Goal: Information Seeking & Learning: Learn about a topic

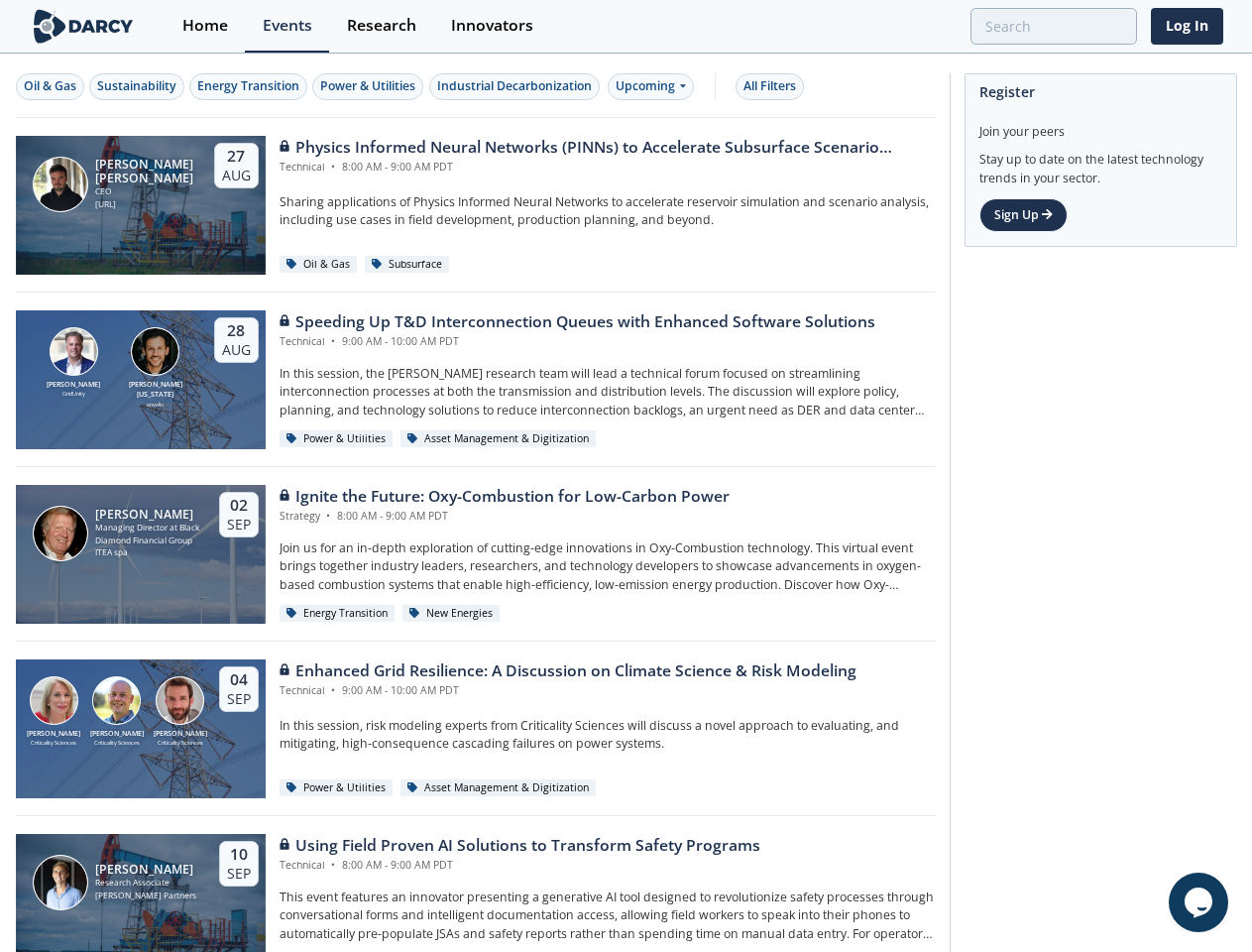
click at [626, 476] on div "[PERSON_NAME] Managing Director at Black Diamond Financial Group ITEA spa [DATE…" at bounding box center [476, 553] width 920 height 175
click at [51, 86] on div "Oil & Gas" at bounding box center [50, 86] width 53 height 18
click at [138, 86] on div "Sustainability" at bounding box center [136, 86] width 79 height 18
click at [250, 86] on div "Energy Transition" at bounding box center [248, 86] width 102 height 18
click at [371, 86] on div "Power & Utilities" at bounding box center [367, 86] width 95 height 18
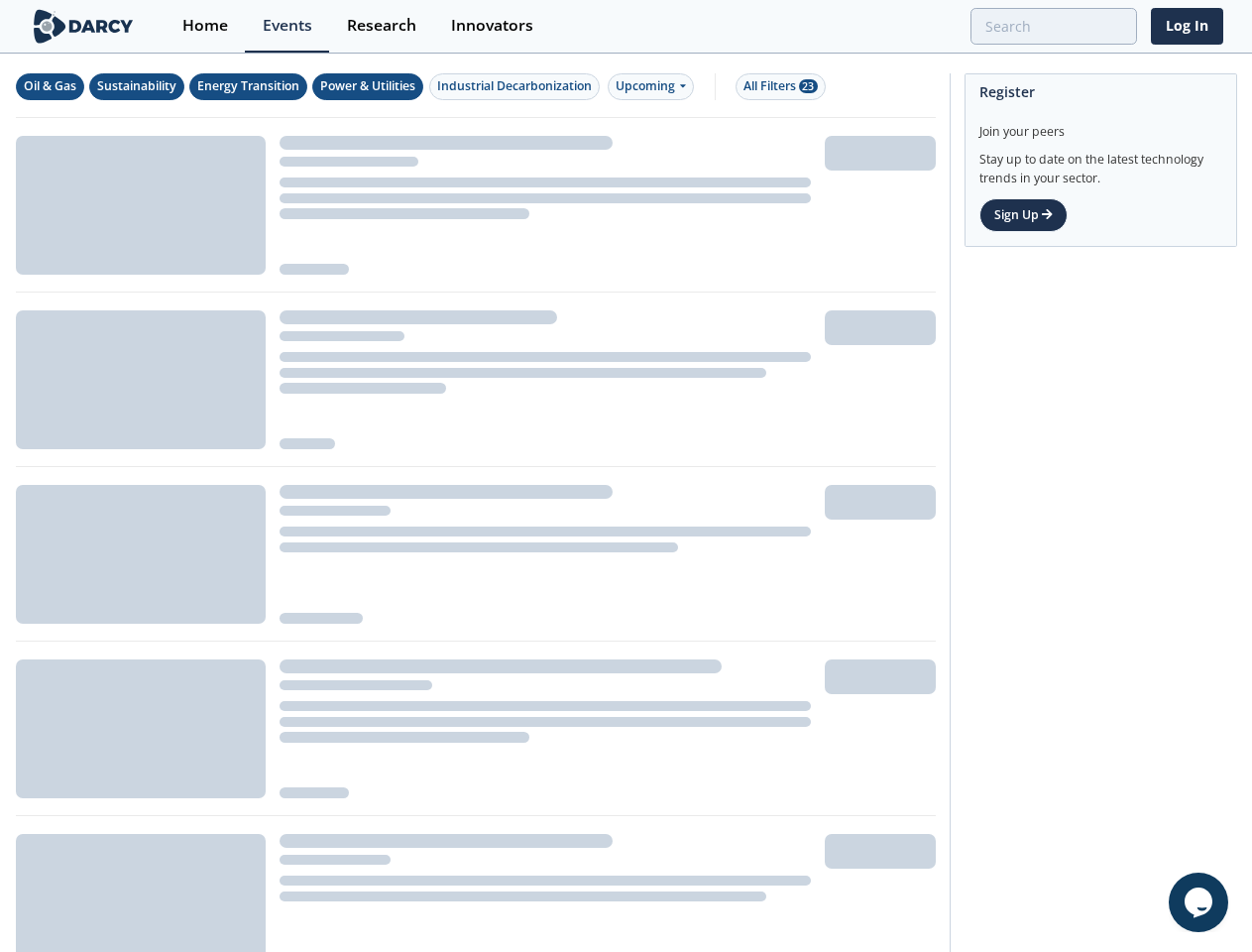
click at [518, 86] on div "Industrial Decarbonization" at bounding box center [515, 86] width 155 height 18
click at [655, 86] on div "Upcoming" at bounding box center [650, 86] width 86 height 27
